Goal: Task Accomplishment & Management: Complete application form

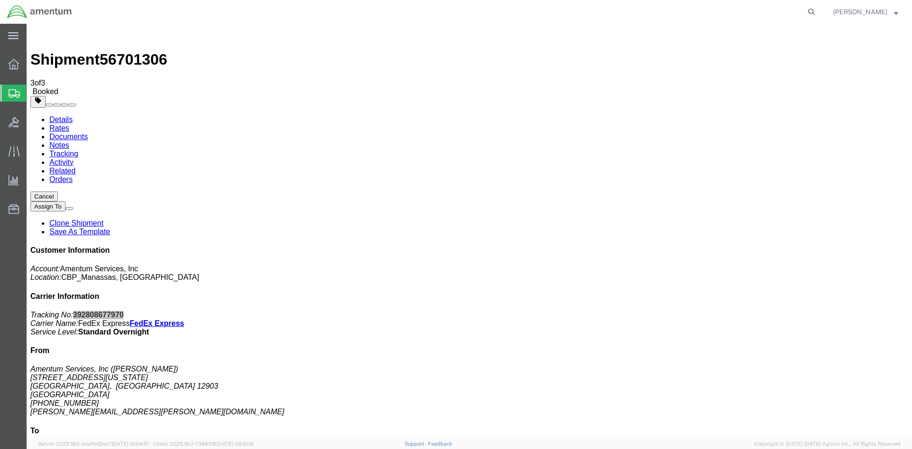
click at [0, 0] on span "Create Shipment" at bounding box center [0, 0] width 0 height 0
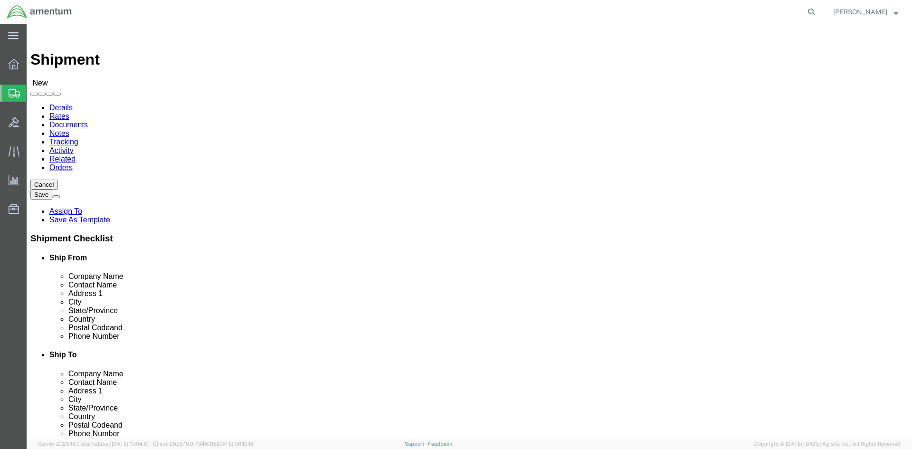
scroll to position [1901, 0]
select select "49927"
select select "NY"
select select "49916"
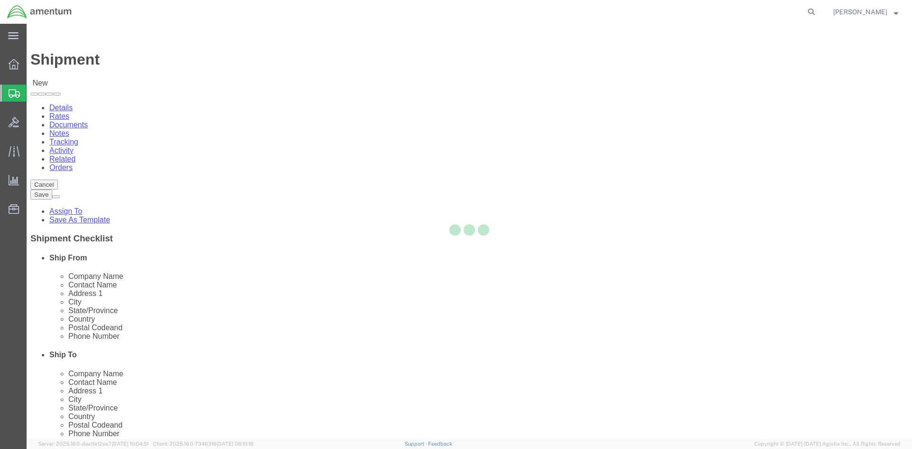
select select "OK"
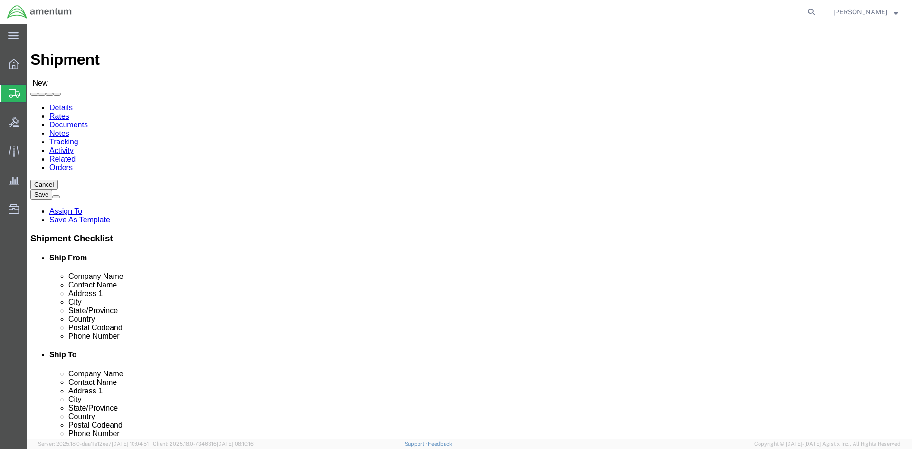
click div "Ship To Location Location [GEOGRAPHIC_DATA][US_STATE], [GEOGRAPHIC_DATA] Select…"
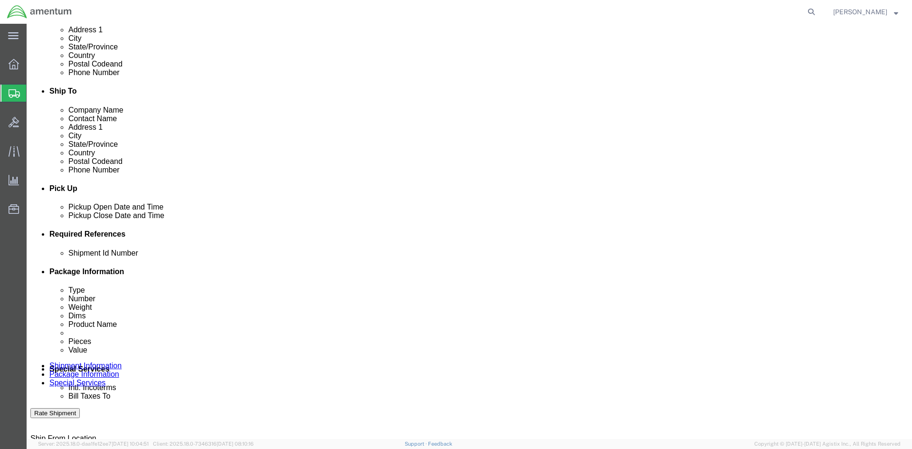
scroll to position [285, 0]
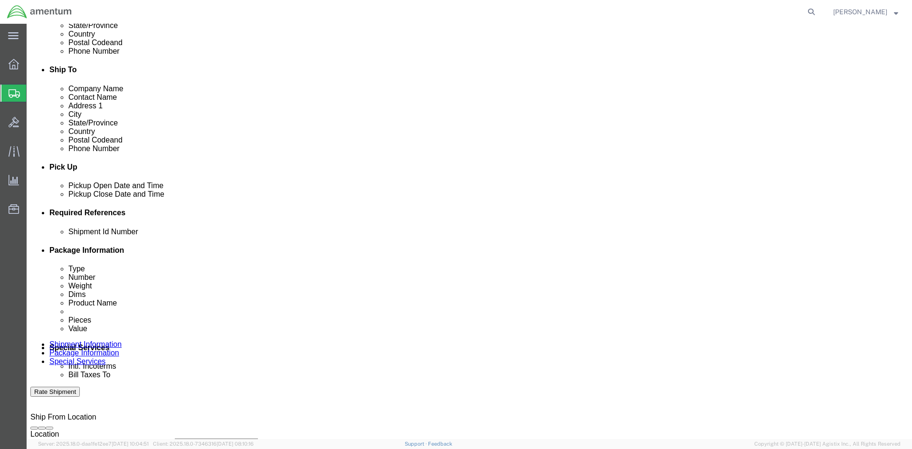
click input "text"
type input "USAGE 328561"
click button "Add reference"
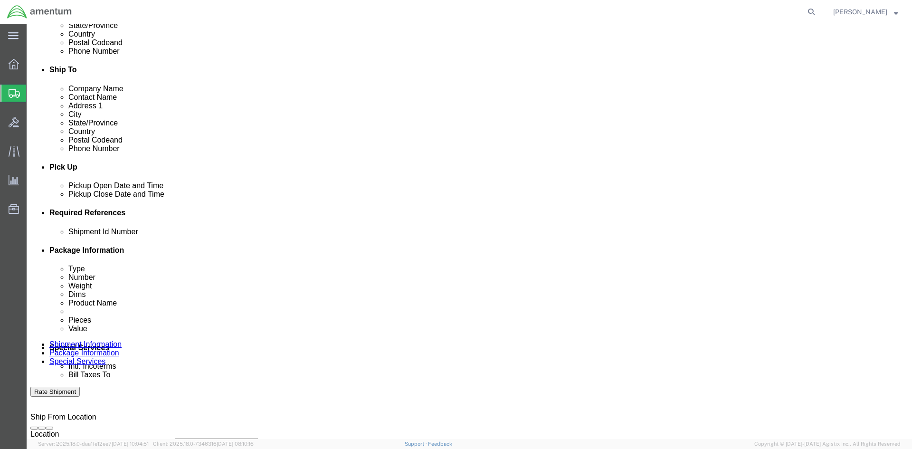
click select "Select Account Type Activity ID Airline Appointment Number ASN Batch Request # …"
select select "CUSTREF"
click select "Select Account Type Activity ID Airline Appointment Number ASN Batch Request # …"
click input "text"
type input "DOUBLER"
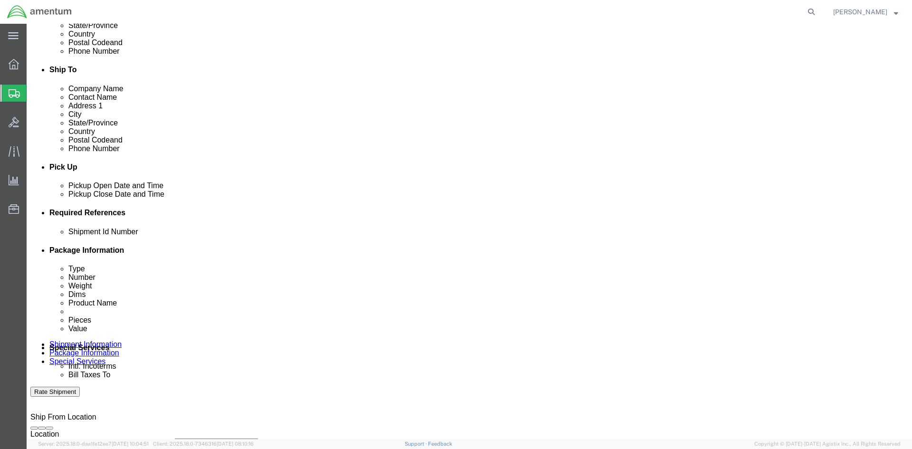
click select "Select Account Type Activity ID Airline Appointment Number ASN Batch Request # …"
select select "DEPT"
click select "Select Account Type Activity ID Airline Appointment Number ASN Batch Request # …"
click input "text"
type input "CBP"
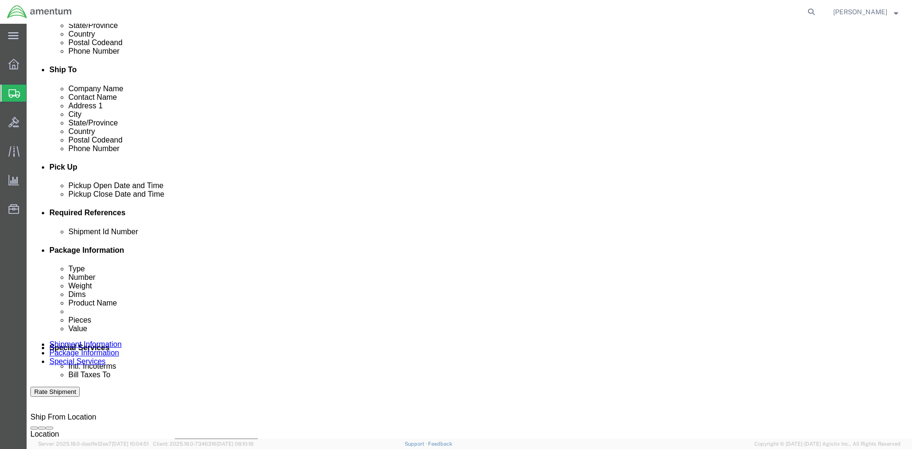
click select "Select Account Type Activity ID Airline Appointment Number ASN Batch Request # …"
select select "PROJNUM"
click select "Select Account Type Activity ID Airline Appointment Number ASN Batch Request # …"
click input "text"
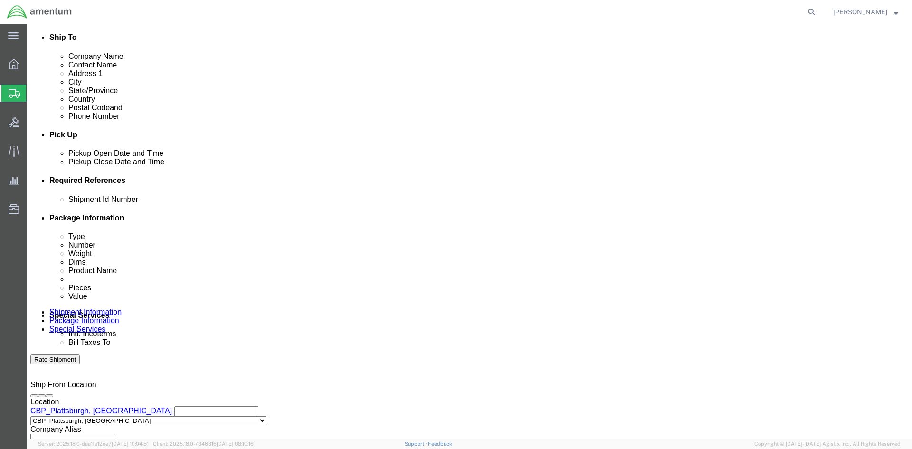
scroll to position [419, 0]
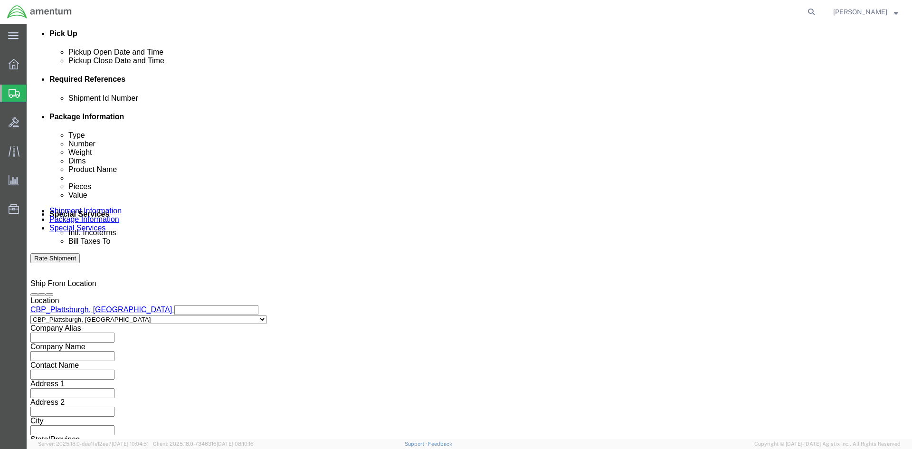
type input "6118.03.03.2219.000.EPL.0000"
click button "Continue"
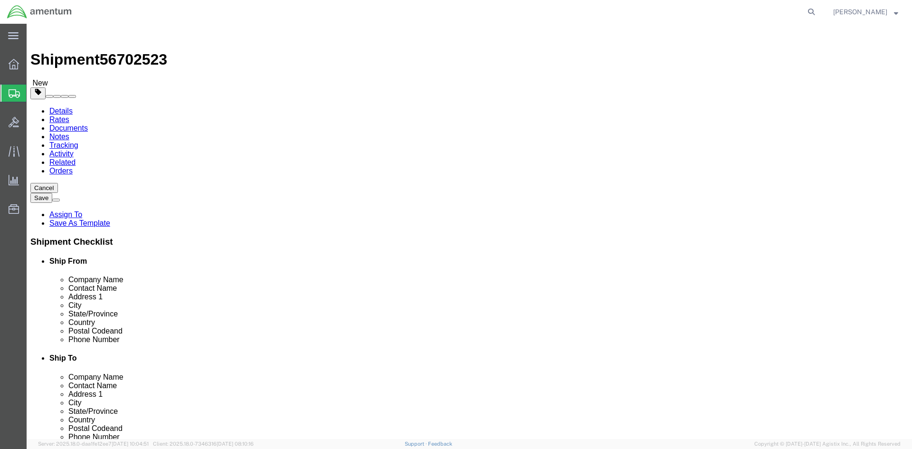
click select "Select BCK Boxes Bale(s) Basket(s) Bolt(s) Bottle(s) Buckets Bulk Bundle(s) Can…"
select select "ENV"
click select "Select BCK Boxes Bale(s) Basket(s) Bolt(s) Bottle(s) Buckets Bulk Bundle(s) Can…"
type input "9.50"
type input "12.50"
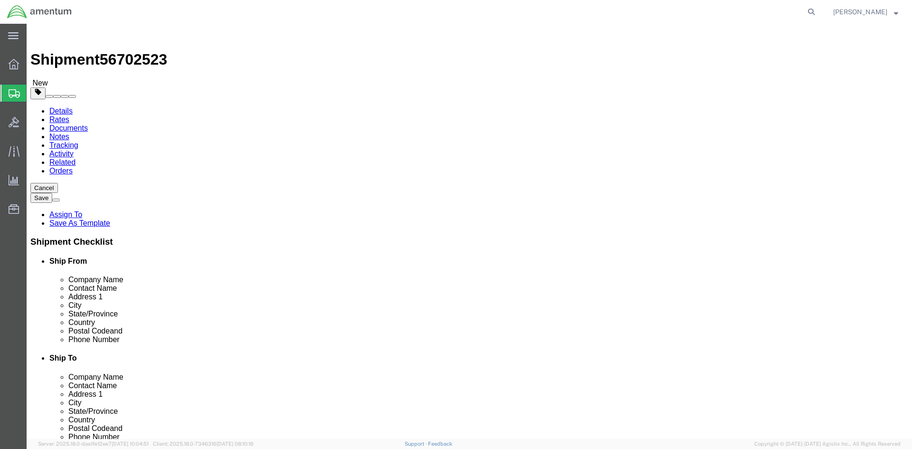
type input "0.25"
type input "1"
click link "Add Content"
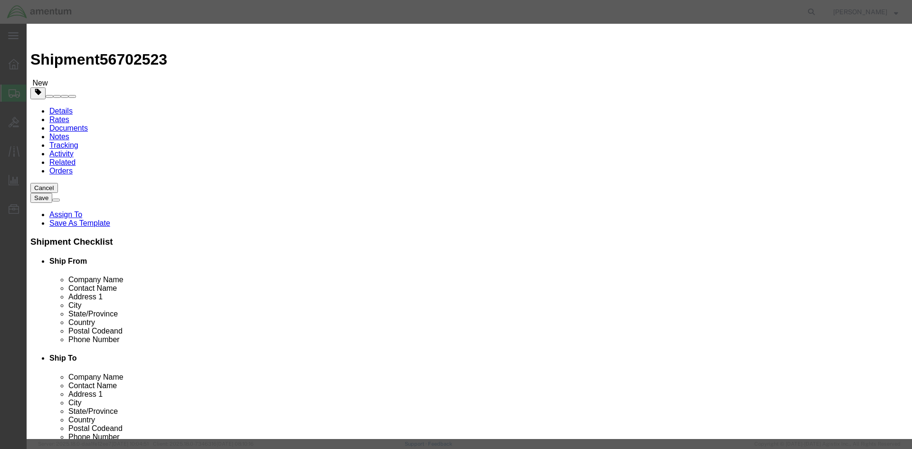
click input "text"
type input "doubler"
type input "1"
type input "5"
type input "100.00"
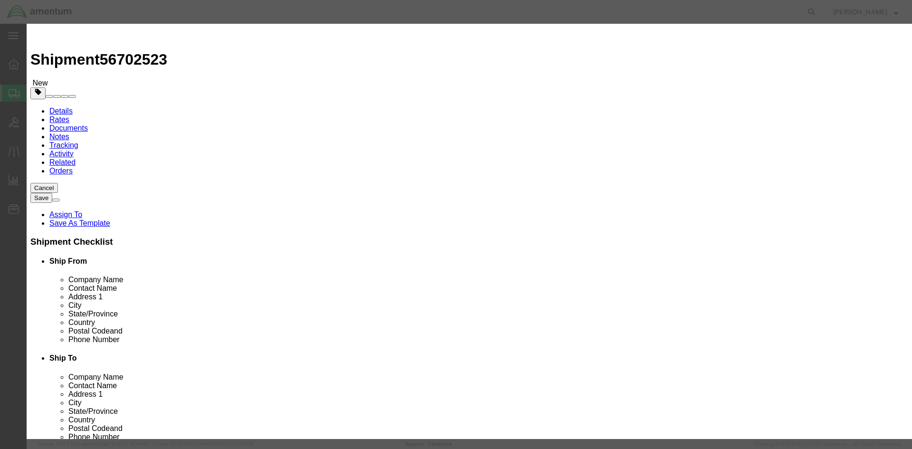
click input "1"
type input "2"
type input "200"
click button "Save & Close"
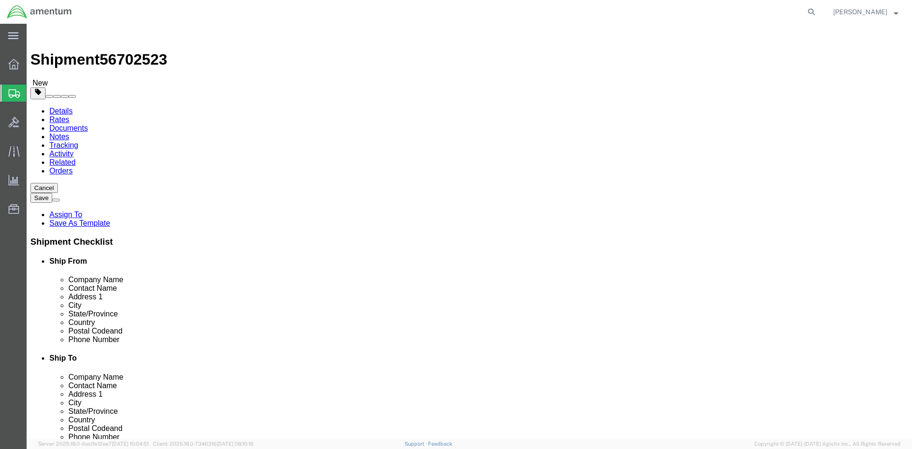
click button "Rate Shipment"
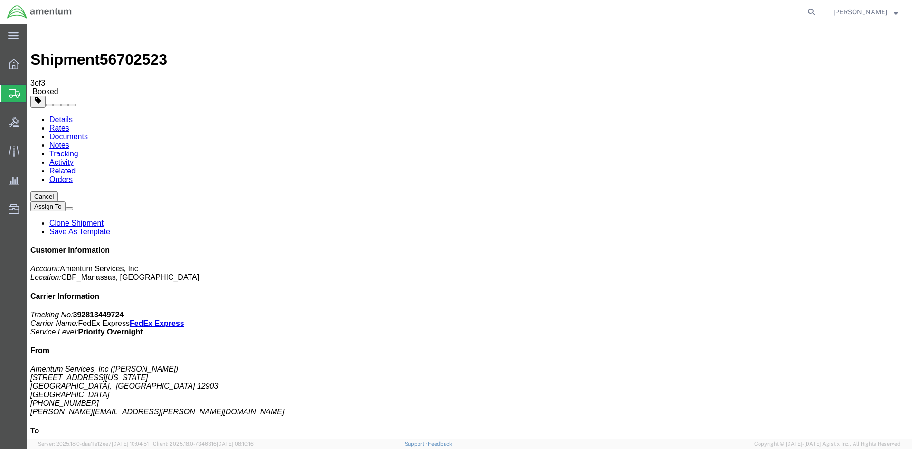
click at [124, 311] on b "392813449724" at bounding box center [98, 315] width 51 height 8
copy b "392813449724"
